Goal: Task Accomplishment & Management: Use online tool/utility

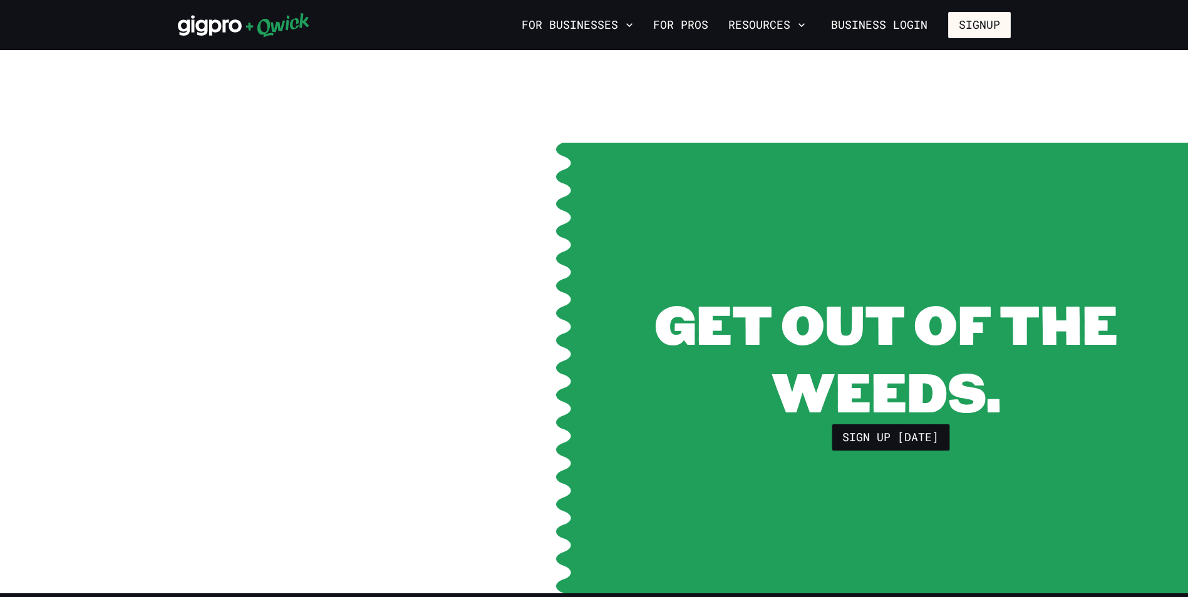
scroll to position [2568, 0]
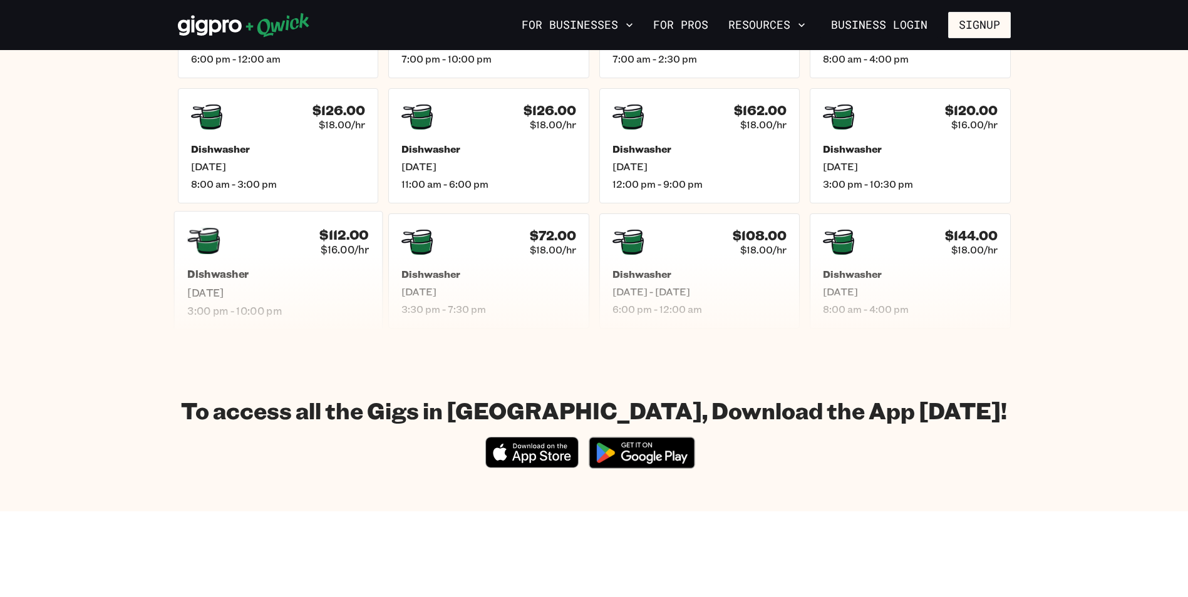
scroll to position [313, 0]
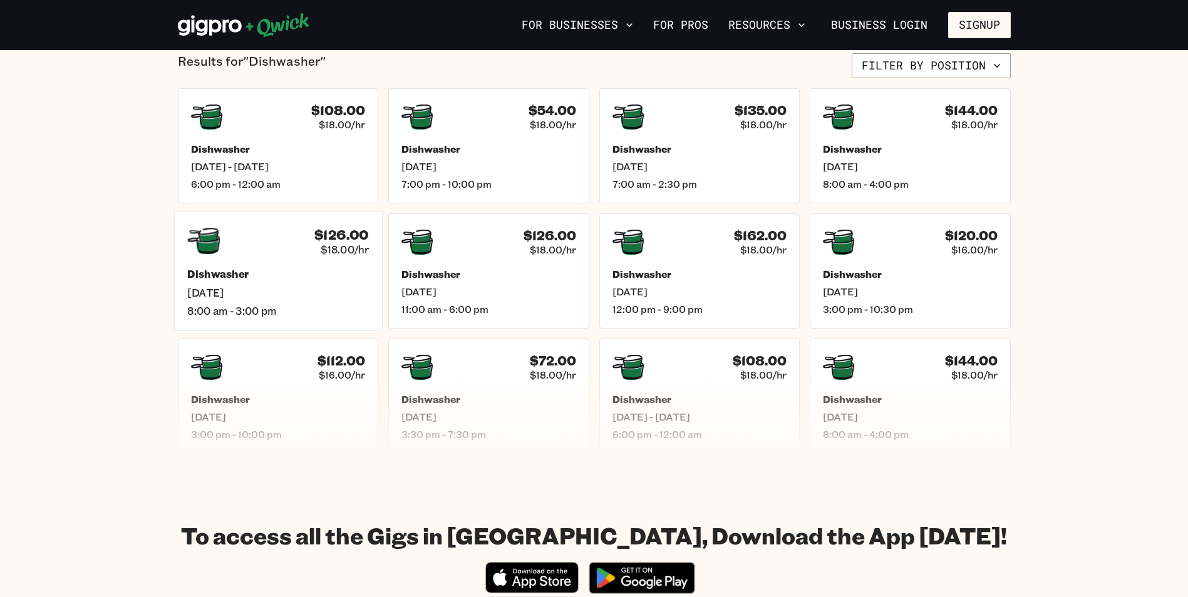
click at [267, 311] on span "8:00 am - 3:00 pm" at bounding box center [278, 310] width 182 height 13
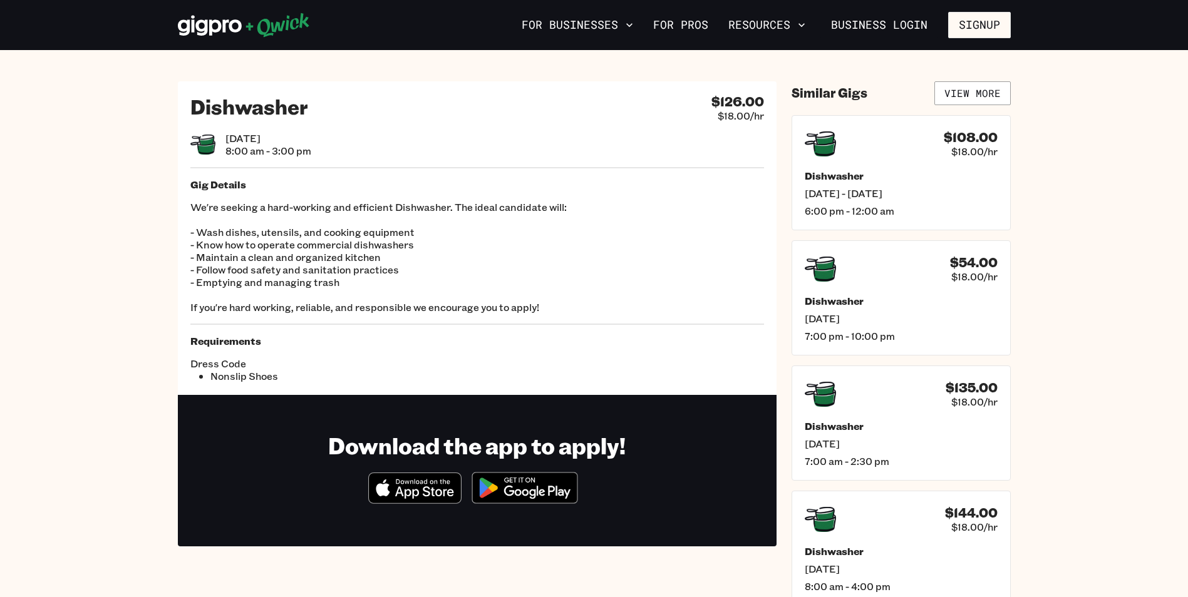
click at [359, 318] on div "Dishwasher $126.00 $18.00/hr [DATE] 8:00 am - 3:00 pm Gig Details We're seeking…" at bounding box center [477, 238] width 599 height 314
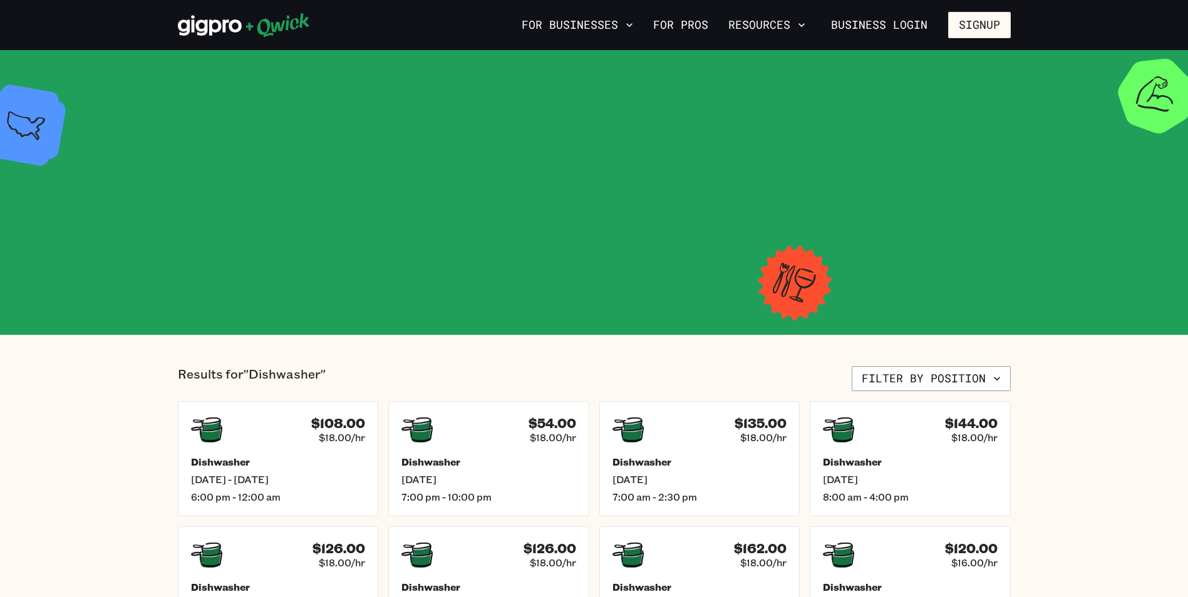
scroll to position [313, 0]
